Goal: Communication & Community: Answer question/provide support

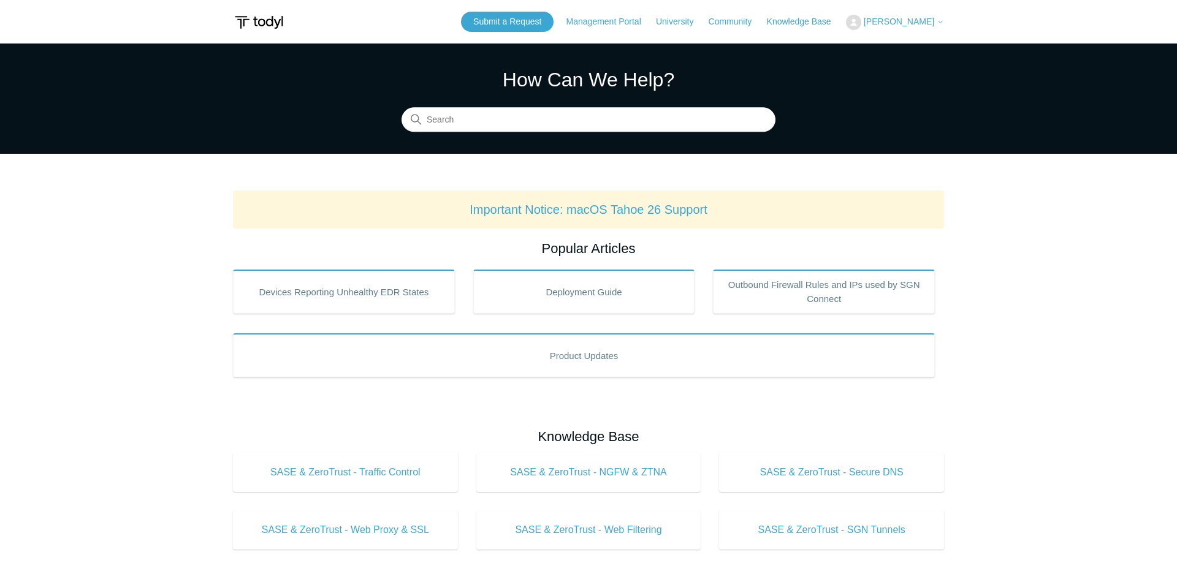
click at [892, 26] on span "[PERSON_NAME]" at bounding box center [899, 22] width 71 height 10
click at [896, 55] on link "My Support Requests" at bounding box center [907, 47] width 120 height 21
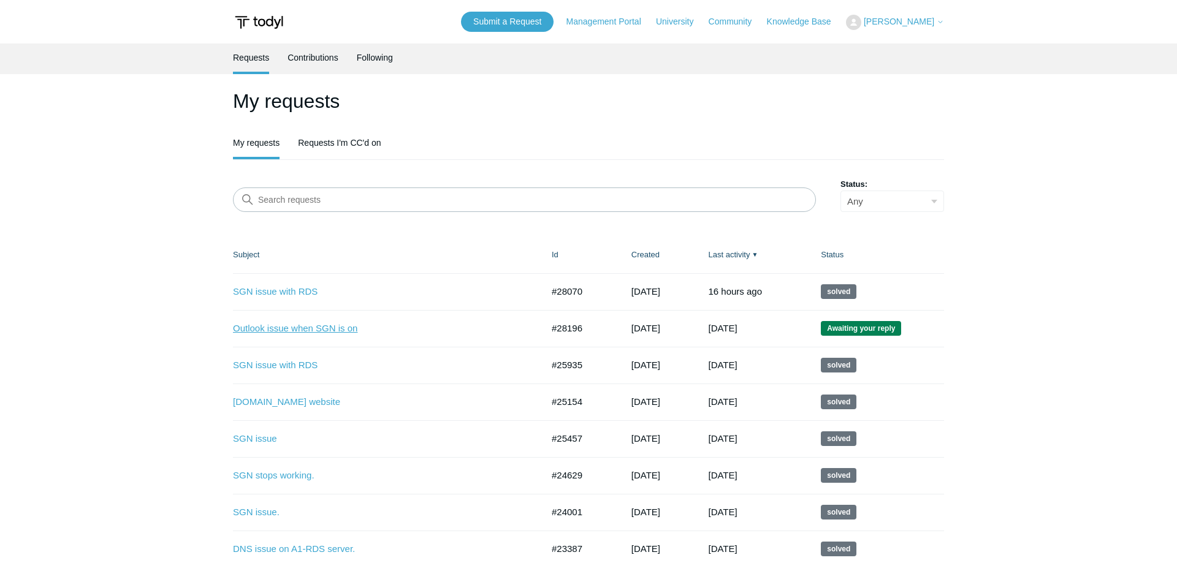
click at [335, 334] on link "Outlook issue when SGN is on" at bounding box center [378, 329] width 291 height 14
click at [288, 291] on link "SGN issue with RDS" at bounding box center [378, 292] width 291 height 14
click at [327, 329] on link "Outlook issue when SGN is on" at bounding box center [378, 329] width 291 height 14
click at [302, 290] on link "SGN issue with RDS" at bounding box center [378, 292] width 291 height 14
click at [292, 294] on link "SGN issue with RDS" at bounding box center [378, 292] width 291 height 14
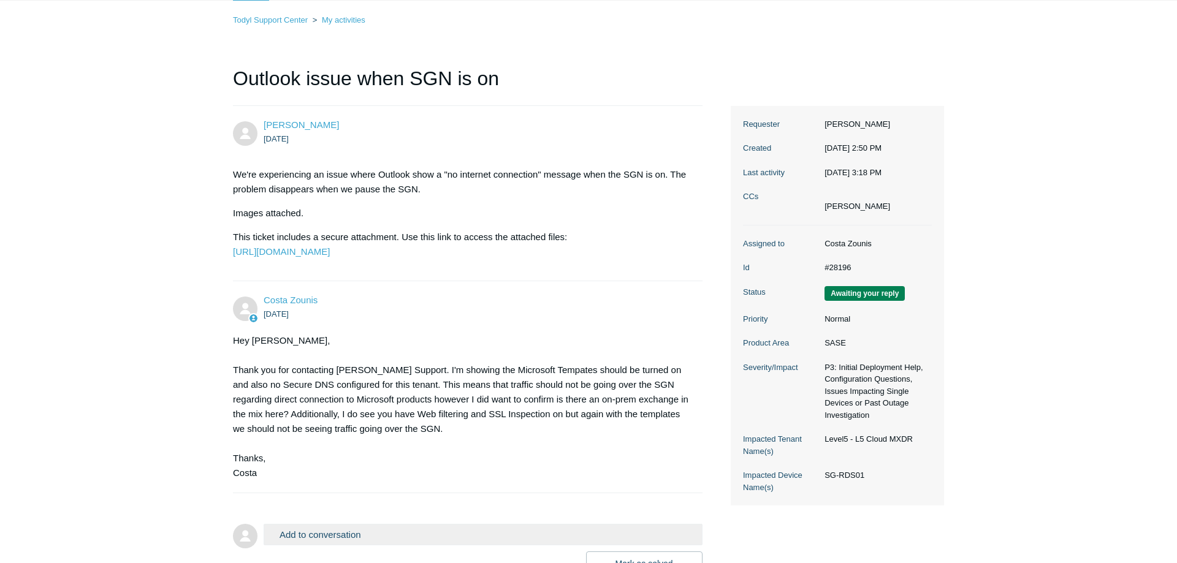
scroll to position [71, 0]
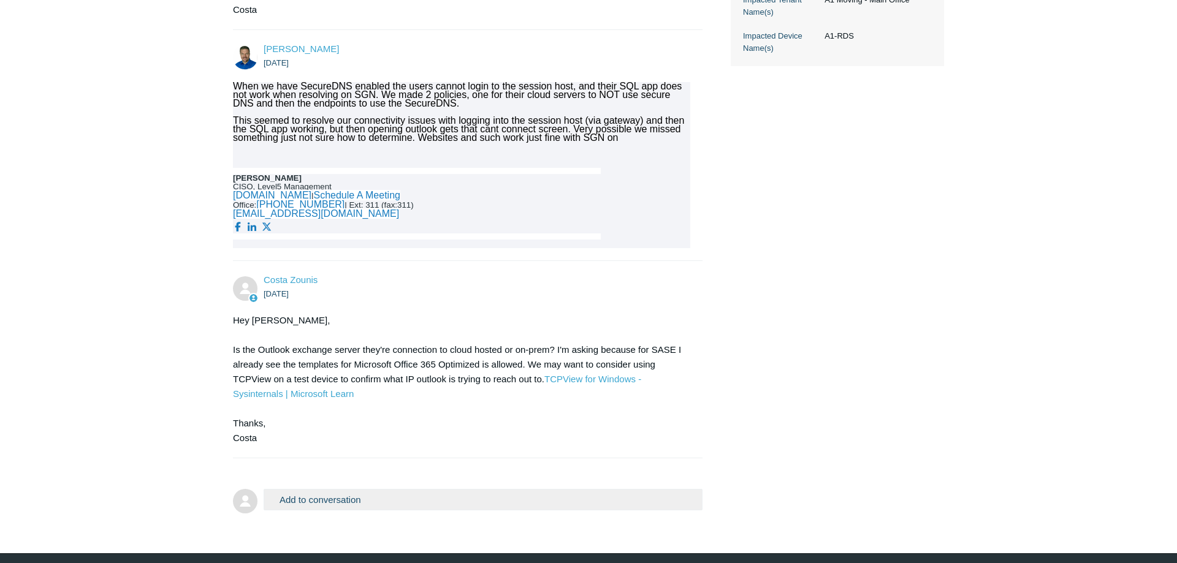
scroll to position [509, 0]
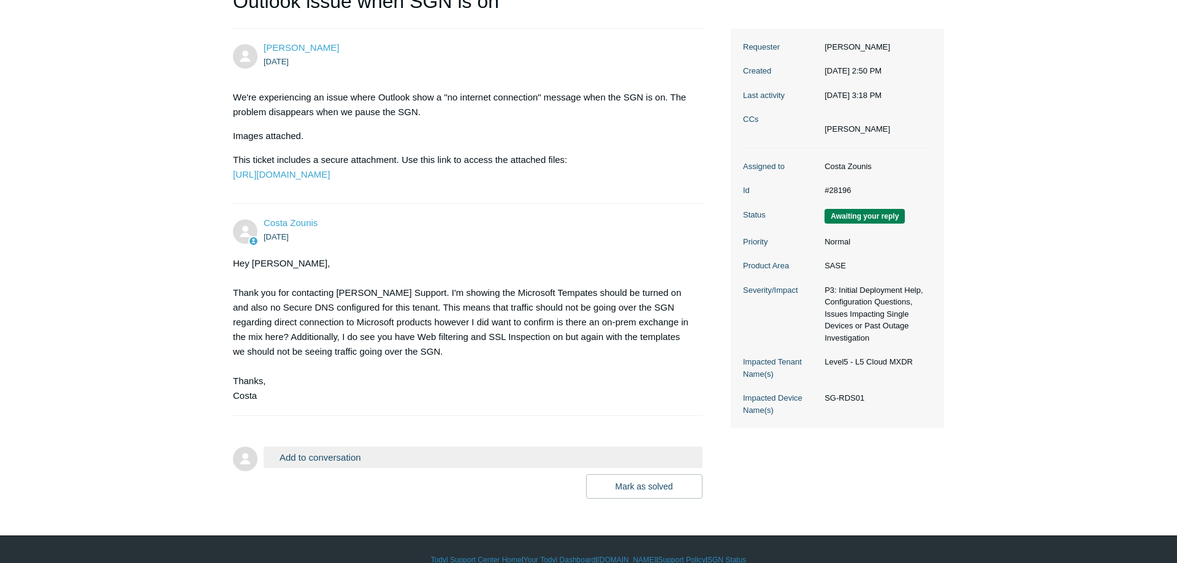
scroll to position [199, 0]
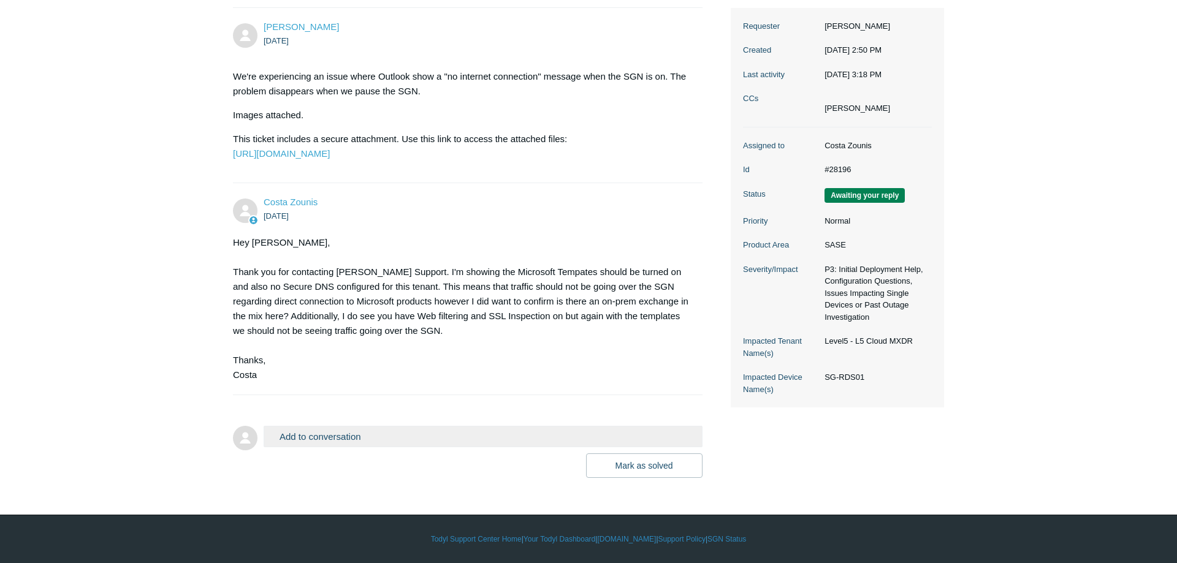
click at [1088, 303] on main "Requests Contributions Following Todyl Support Center My activities Outlook iss…" at bounding box center [588, 176] width 1177 height 604
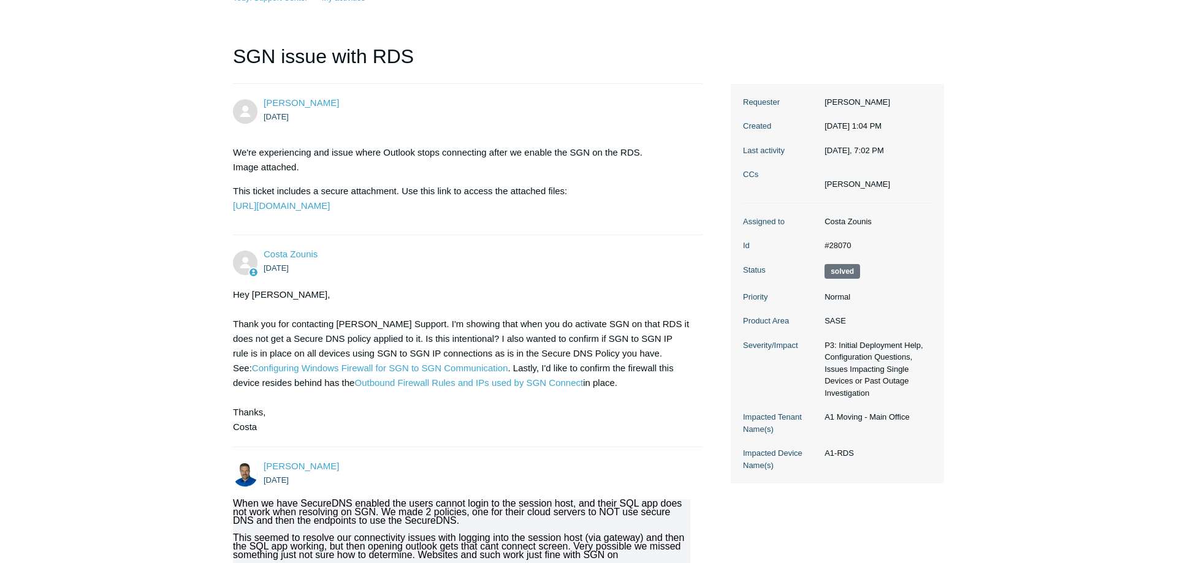
scroll to position [96, 0]
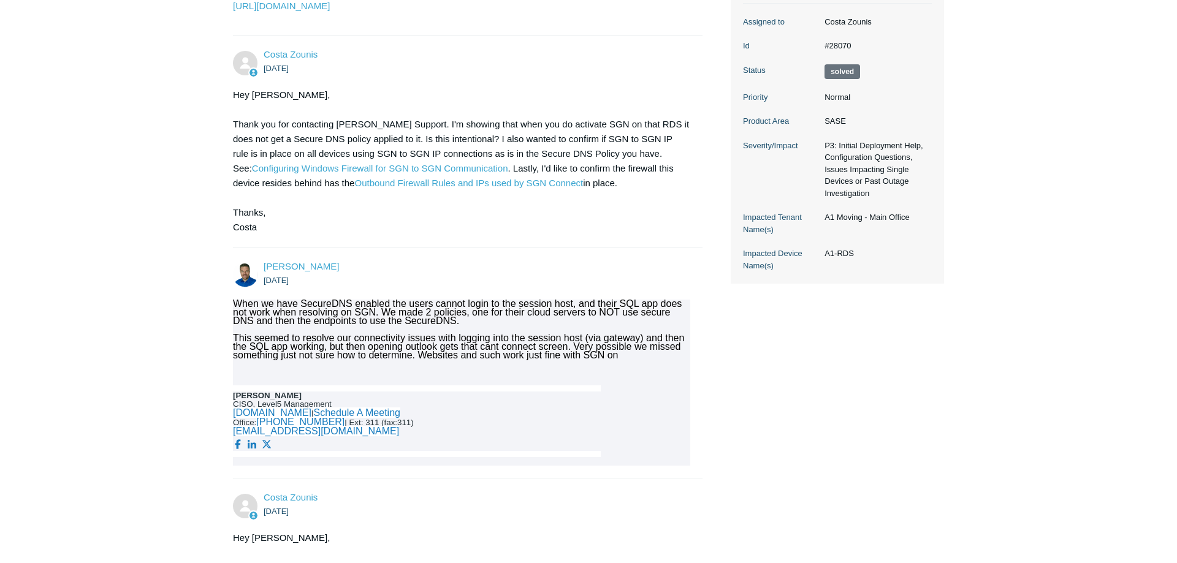
scroll to position [472, 0]
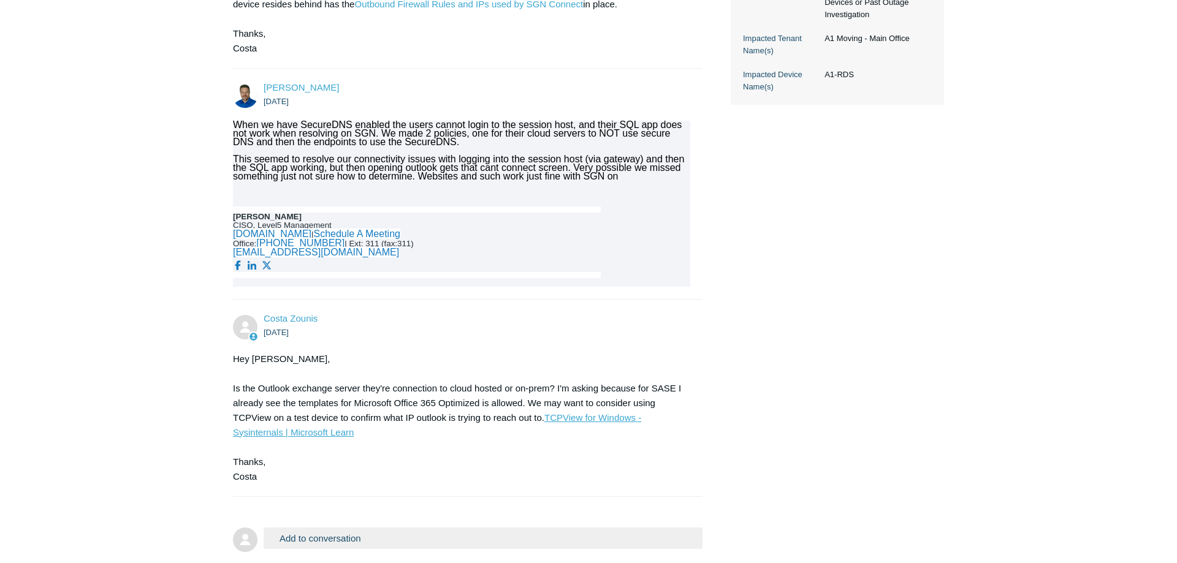
click at [587, 438] on link "TCPView for Windows - Sysinternals | Microsoft Learn" at bounding box center [437, 425] width 408 height 25
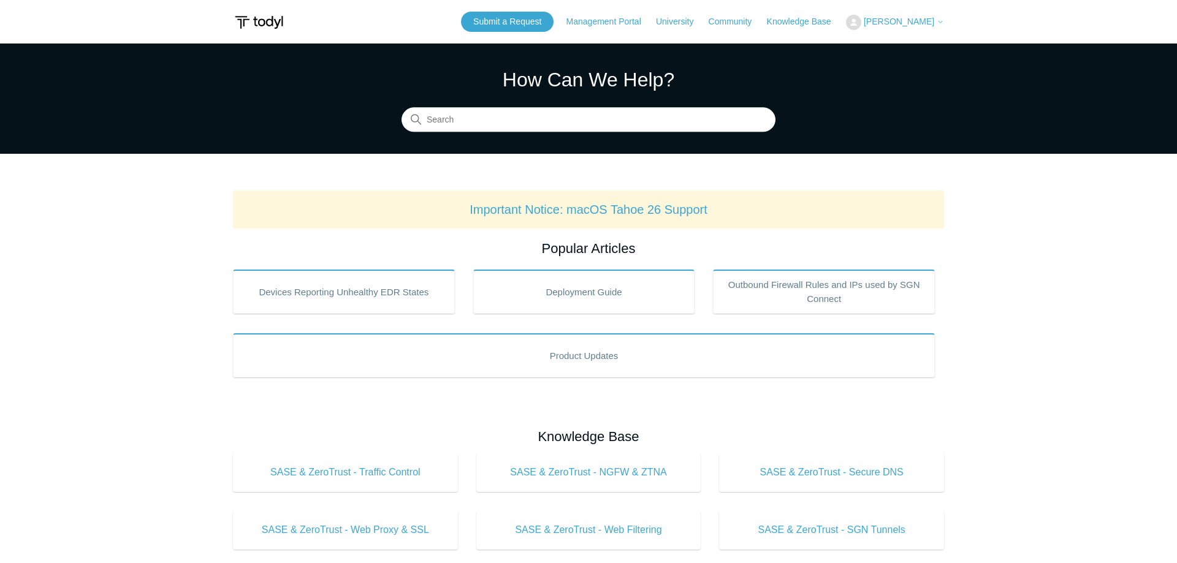
click at [912, 26] on span "[PERSON_NAME]" at bounding box center [899, 22] width 71 height 10
click at [905, 47] on link "My Support Requests" at bounding box center [907, 47] width 120 height 21
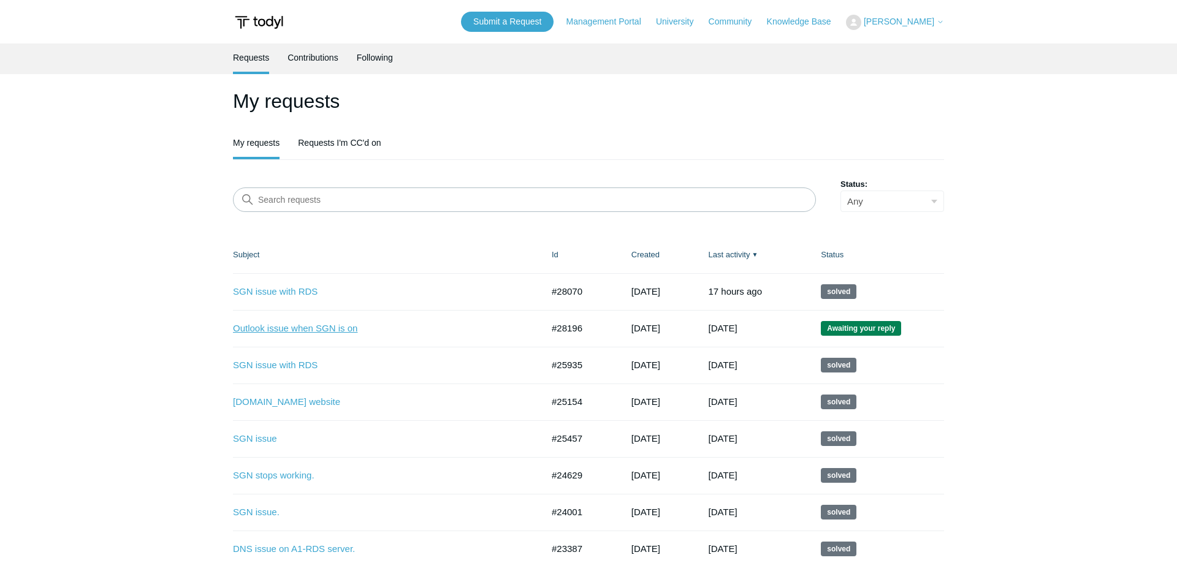
click at [284, 333] on link "Outlook issue when SGN is on" at bounding box center [378, 329] width 291 height 14
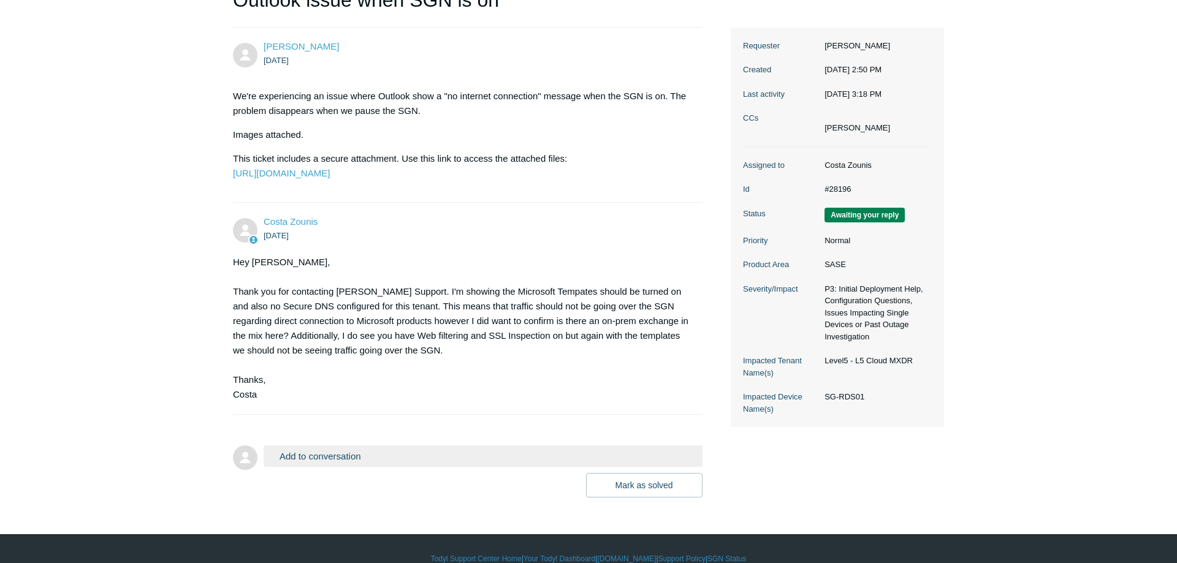
scroll to position [199, 0]
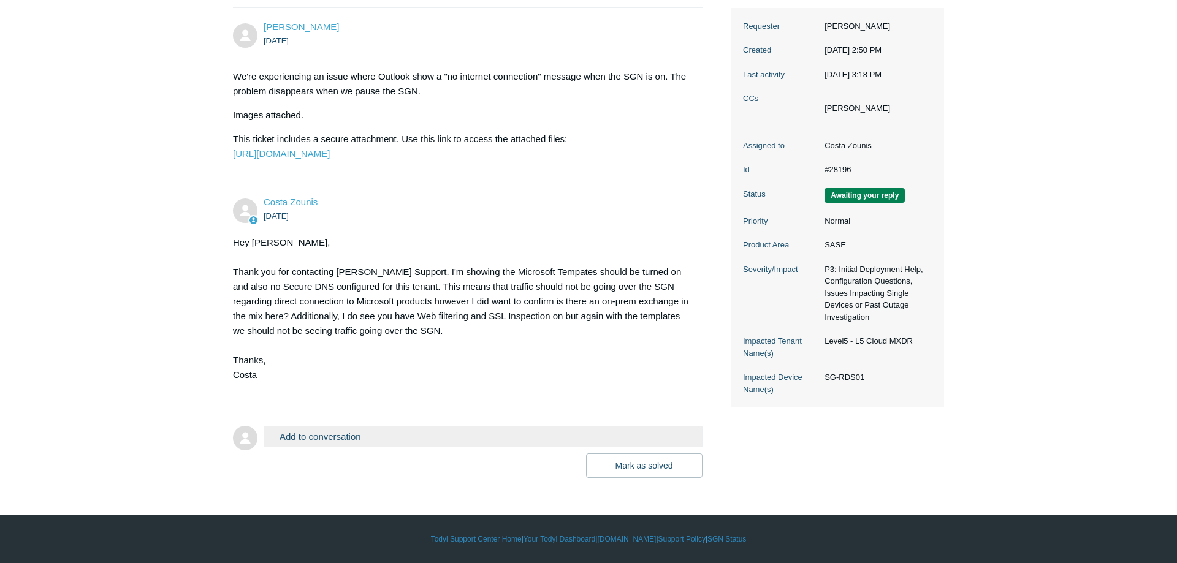
click at [383, 432] on button "Add to conversation" at bounding box center [483, 436] width 439 height 21
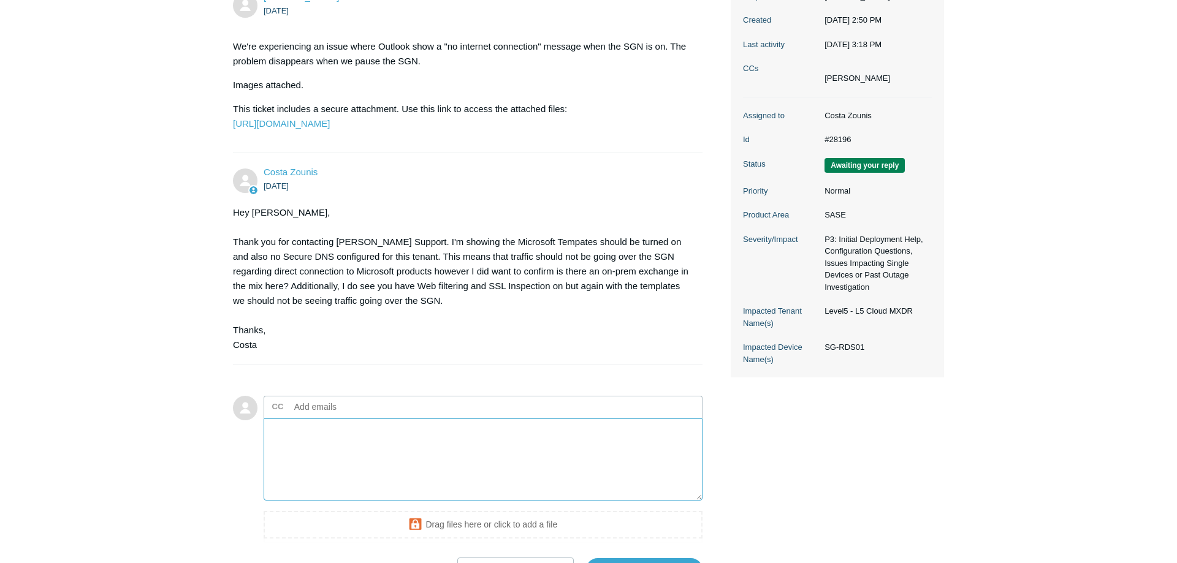
click at [412, 482] on textarea "Add your reply" at bounding box center [483, 460] width 439 height 83
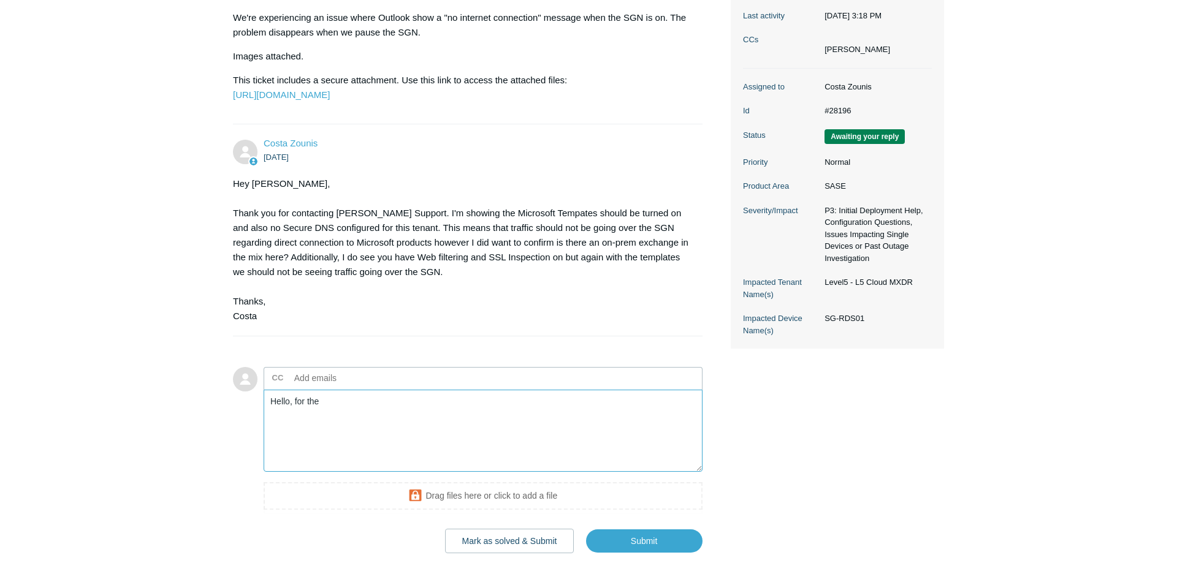
scroll to position [331, 0]
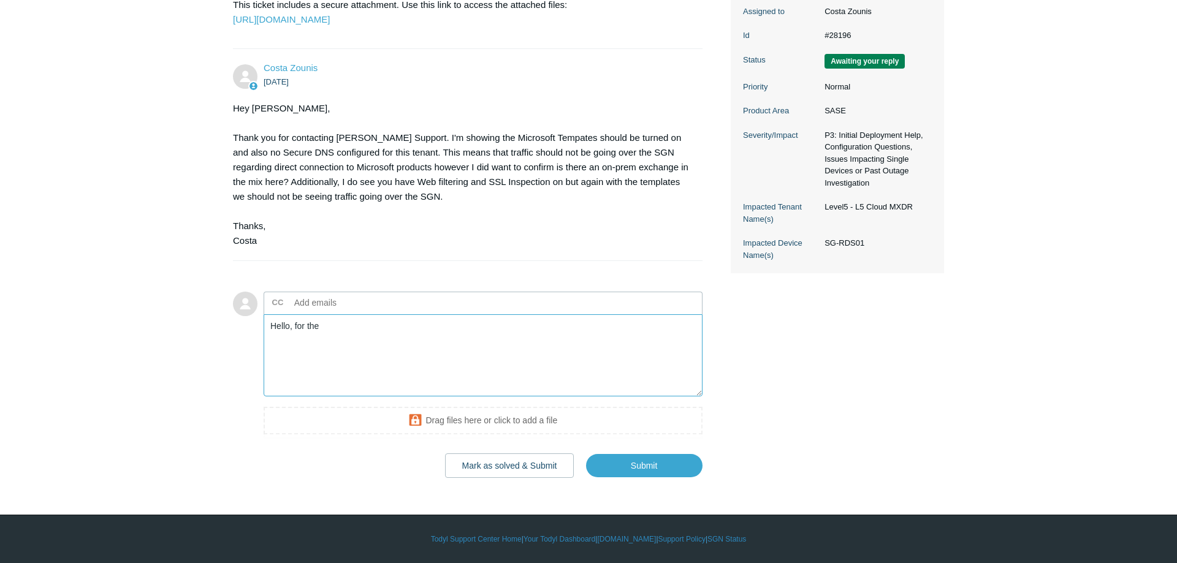
click at [432, 339] on textarea "Hello, for the" at bounding box center [483, 355] width 439 height 83
click at [611, 333] on textarea "Hello, for the SG-RDS01 server there is not an on-prem exchange in the mix." at bounding box center [483, 355] width 439 height 83
drag, startPoint x: 536, startPoint y: 339, endPoint x: 556, endPoint y: 338, distance: 20.3
click at [556, 338] on textarea "Hello, for the SG-RDS01 server there is not an on-prem exchange in the mix. We …" at bounding box center [483, 355] width 439 height 83
paste textarea "Level5 - L5 Cloud MXDR"
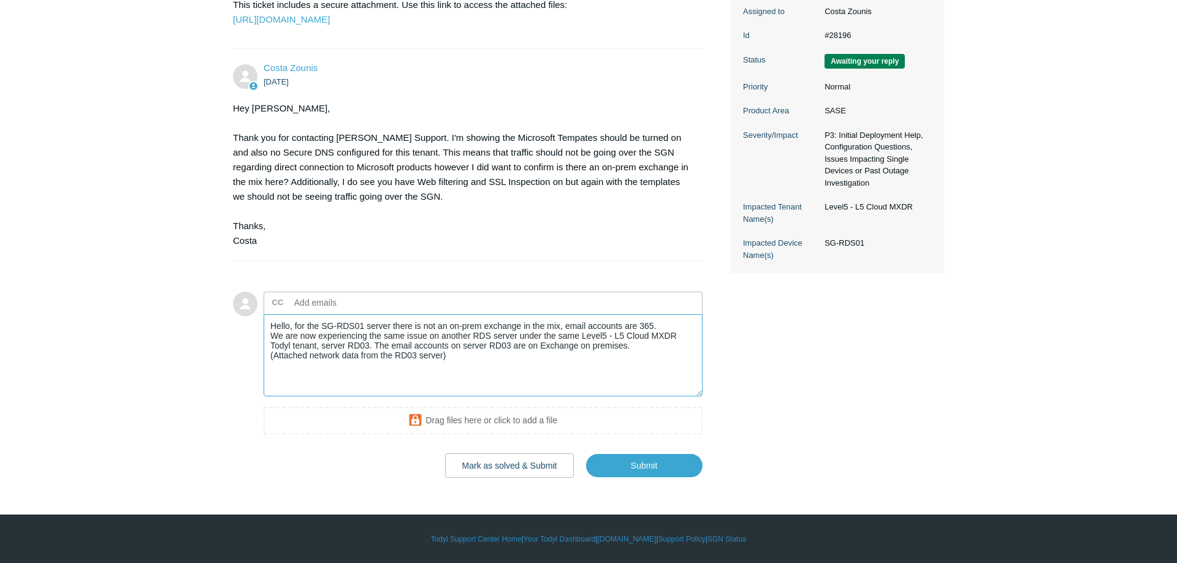
click at [272, 337] on textarea "Hello, for the SG-RDS01 server there is not an on-prem exchange in the mix, ema…" at bounding box center [483, 355] width 439 height 83
click at [460, 365] on textarea "Hello, for the SG-RDS01 server there is not an on-prem exchange in the mix, ema…" at bounding box center [483, 355] width 439 height 83
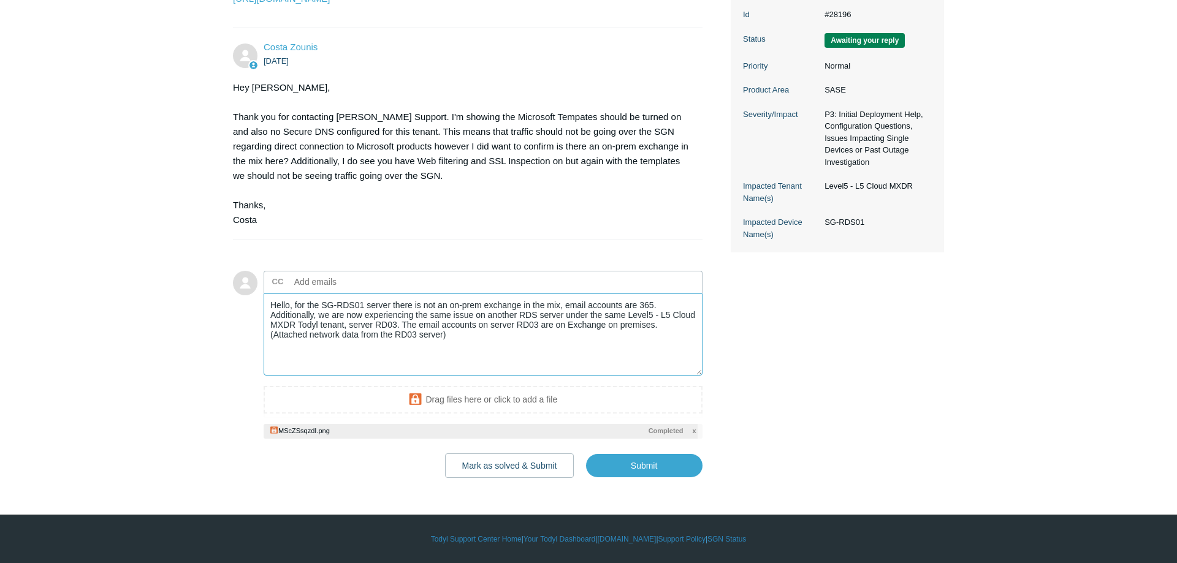
click at [443, 359] on textarea "Hello, for the SG-RDS01 server there is not an on-prem exchange in the mix, ema…" at bounding box center [483, 335] width 439 height 83
click at [537, 365] on textarea "Hello, for the SG-RDS01 server there is not an on-prem exchange in the mix, ema…" at bounding box center [483, 335] width 439 height 83
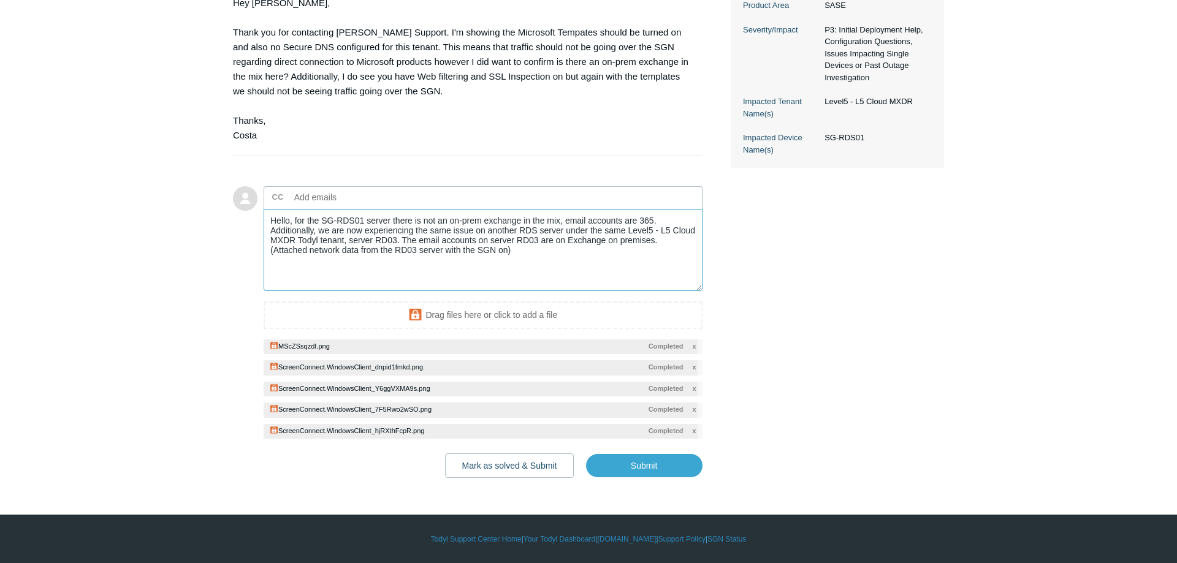
scroll to position [436, 0]
click at [661, 223] on textarea "Hello, for the SG-RDS01 server there is not an on-prem exchange in the mix, ema…" at bounding box center [483, 250] width 439 height 83
click at [629, 459] on input "Submit" at bounding box center [644, 466] width 116 height 25
type textarea "Hello, for the SG-RDS01 server there is not an on-prem exchange in the mix, ema…"
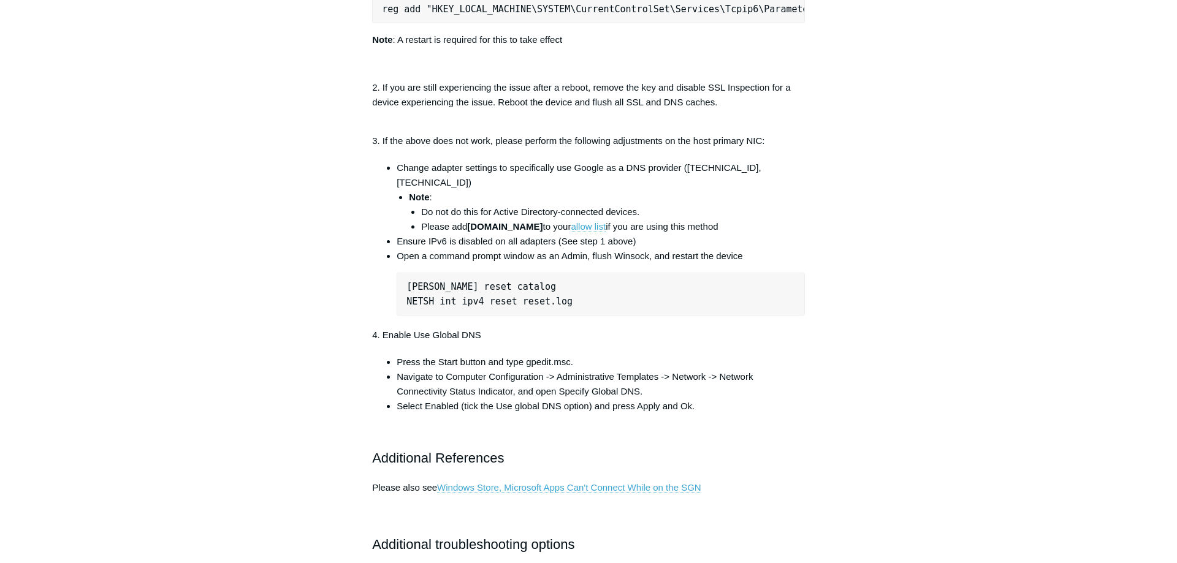
scroll to position [620, 0]
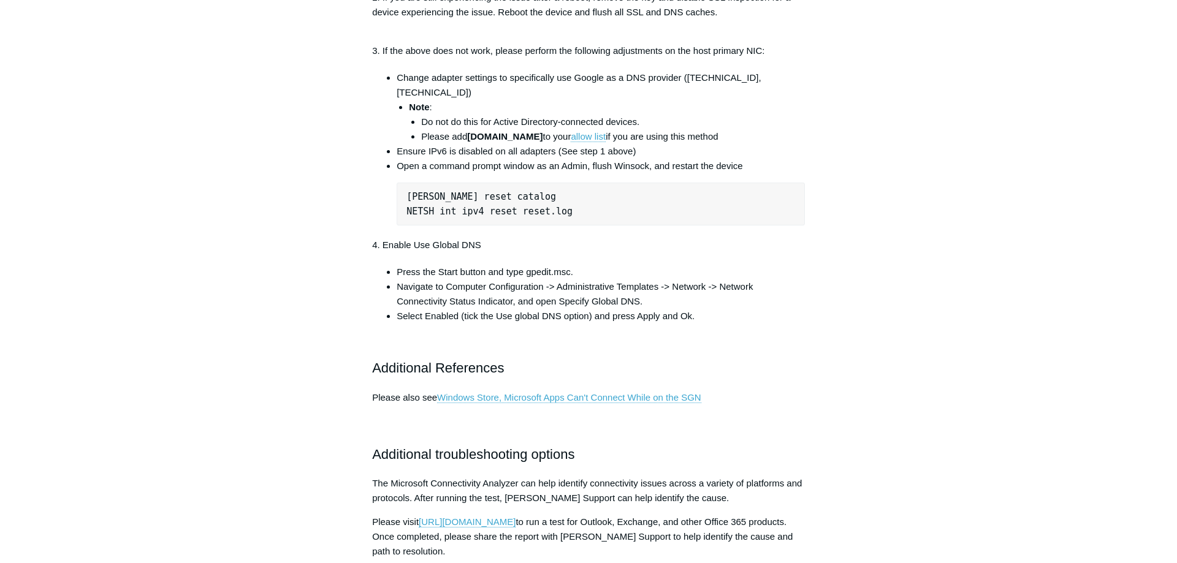
scroll to position [761, 0]
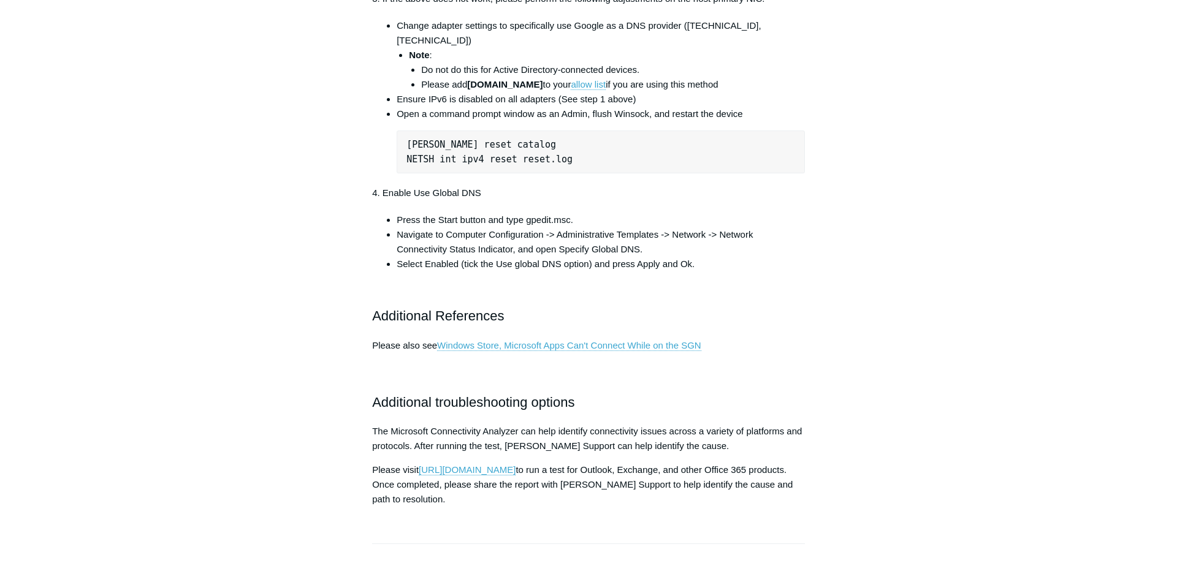
click at [994, 137] on main "Todyl Support Center Third Party & Compatibility Microsoft Considerations Artic…" at bounding box center [588, 104] width 1177 height 1642
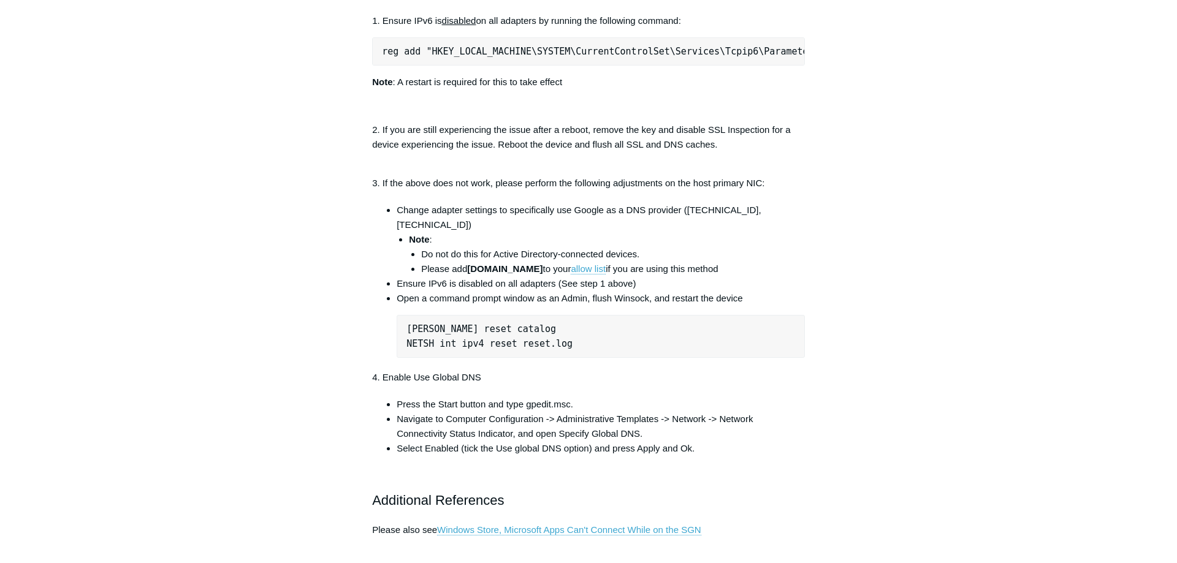
scroll to position [581, 0]
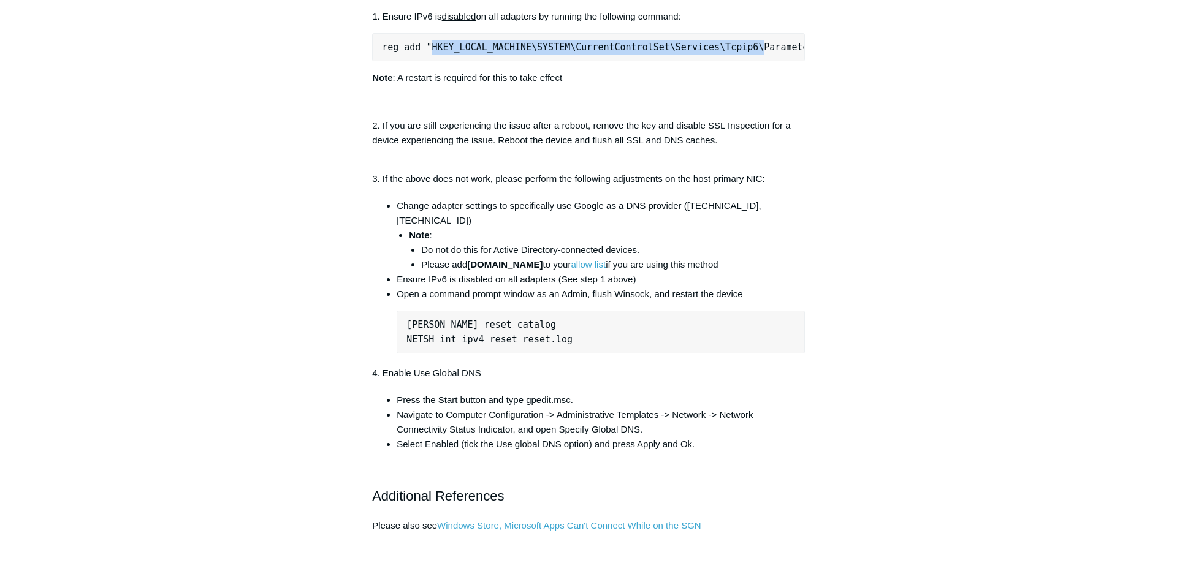
drag, startPoint x: 729, startPoint y: 114, endPoint x: 429, endPoint y: 108, distance: 300.5
click at [429, 61] on pre "reg add "HKEY_LOCAL_MACHINE\SYSTEM\CurrentControlSet\Services\Tcpip6\Parameters…" at bounding box center [588, 47] width 433 height 28
copy pre "HKEY_LOCAL_MACHINE\SYSTEM\CurrentControlSet\Services\Tcpip6\"
drag, startPoint x: 795, startPoint y: 112, endPoint x: 383, endPoint y: 116, distance: 412.0
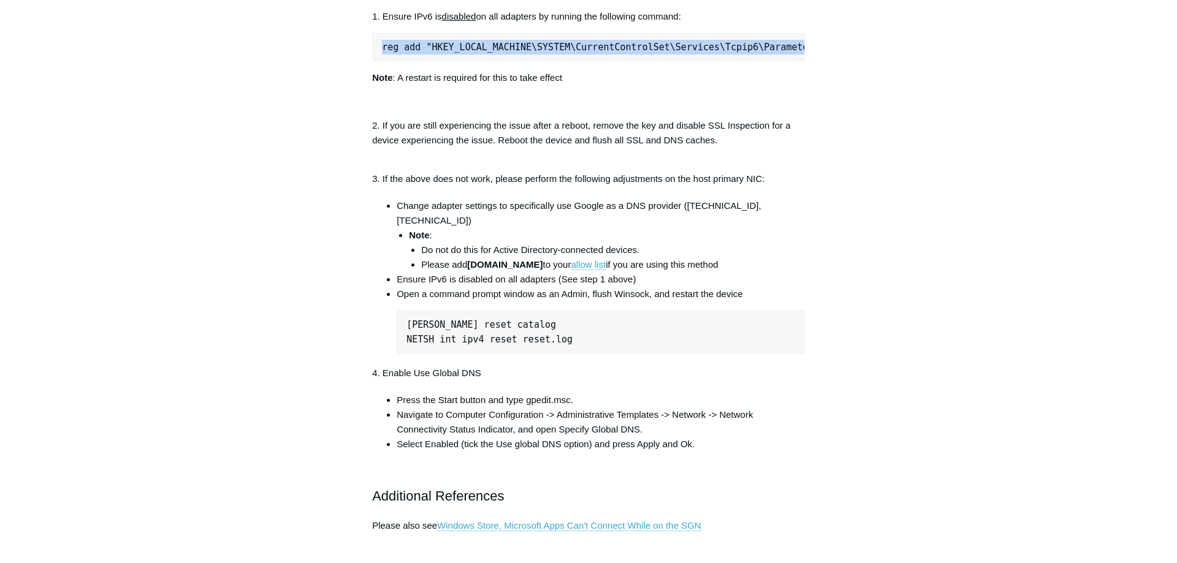
click at [383, 61] on pre "reg add "HKEY_LOCAL_MACHINE\SYSTEM\CurrentControlSet\Services\Tcpip6\Parameters…" at bounding box center [588, 47] width 433 height 28
copy pre "reg add "HKEY_LOCAL_MACHINE\SYSTEM\CurrentControlSet\Services\Tcpip6\Parameters…"
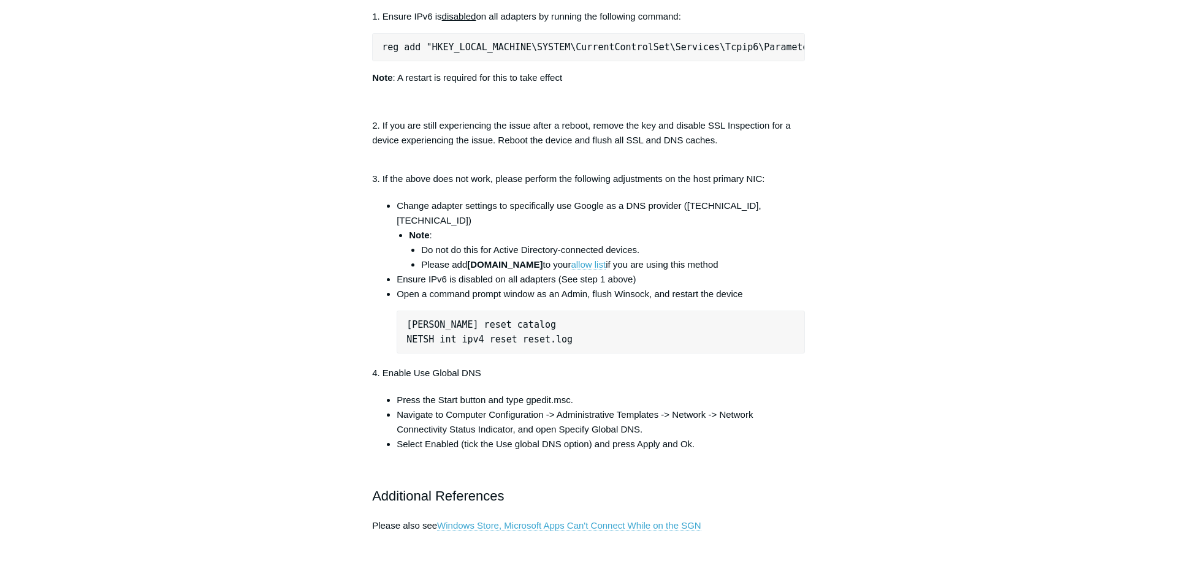
click at [1054, 93] on main "Todyl Support Center Third Party & Compatibility Microsoft Considerations Artic…" at bounding box center [588, 284] width 1177 height 1642
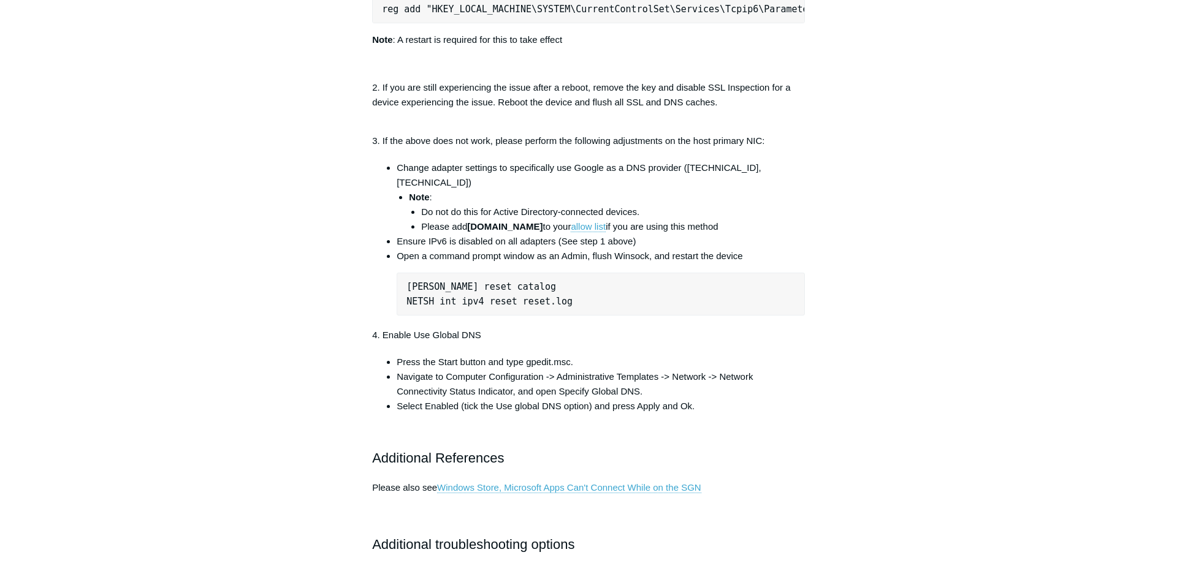
scroll to position [444, 0]
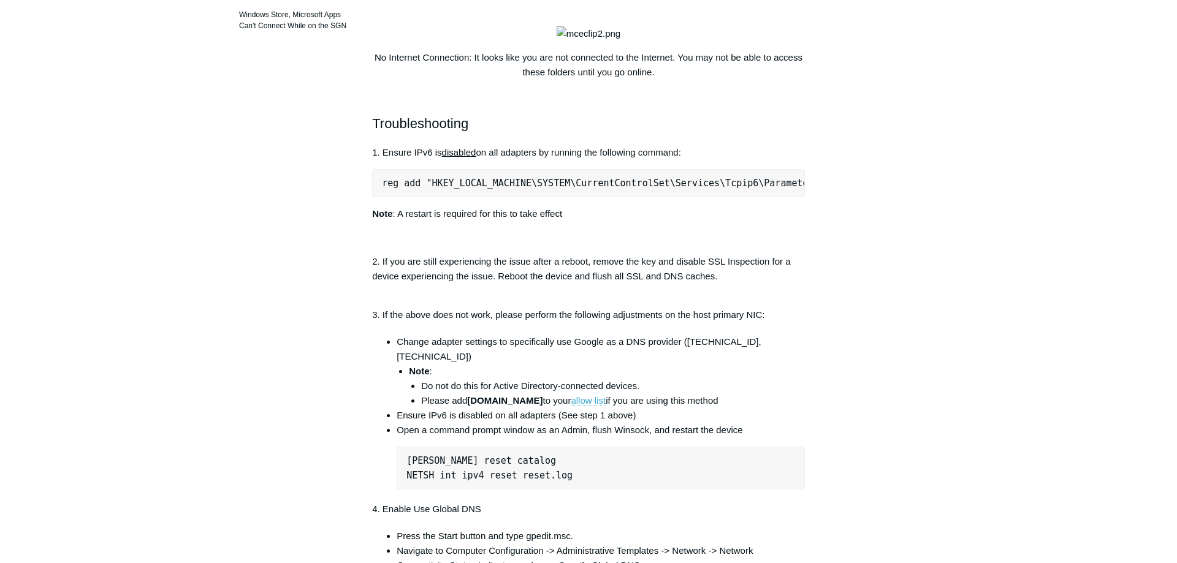
click at [976, 257] on main "Todyl Support Center Third Party & Compatibility Microsoft Considerations Artic…" at bounding box center [588, 420] width 1177 height 1642
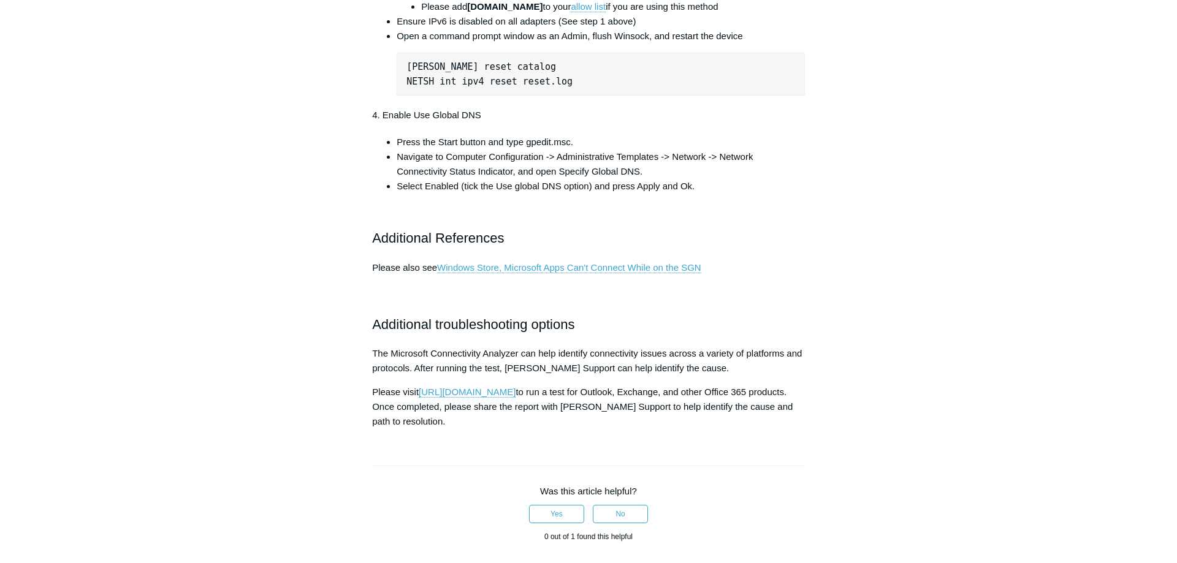
scroll to position [841, 0]
click at [1004, 376] on main "Todyl Support Center Third Party & Compatibility Microsoft Considerations Artic…" at bounding box center [588, 23] width 1177 height 1642
